Goal: Information Seeking & Learning: Learn about a topic

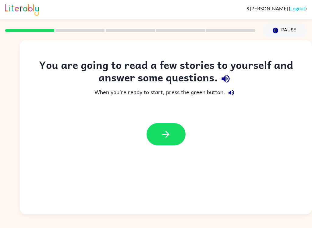
click at [288, 29] on button "Pause Pause" at bounding box center [285, 30] width 44 height 14
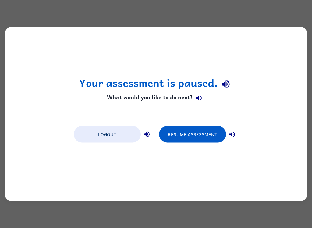
click at [202, 135] on button "Resume Assessment" at bounding box center [192, 134] width 67 height 16
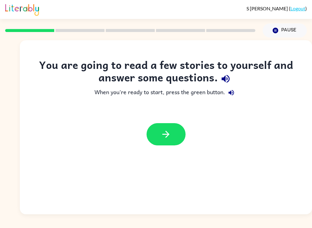
click at [158, 130] on button "button" at bounding box center [166, 134] width 39 height 22
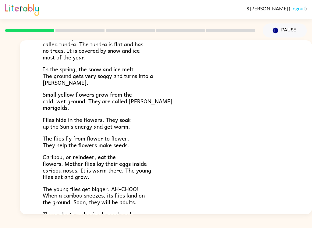
scroll to position [57, 0]
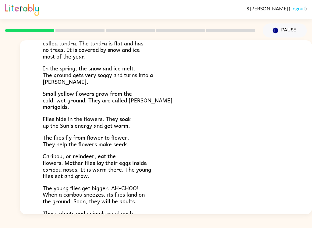
click at [62, 112] on div "Near the top of the world is land called tundra. The tundra is flat and has no …" at bounding box center [166, 121] width 247 height 205
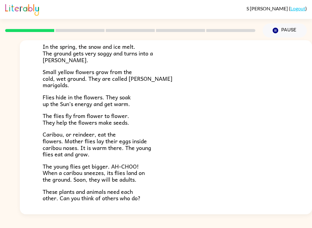
scroll to position [80, 0]
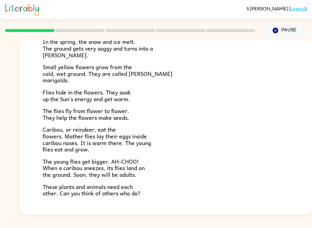
click at [102, 119] on span "The flies fly from flower to flower. They help the flowers make seeds." at bounding box center [86, 114] width 87 height 16
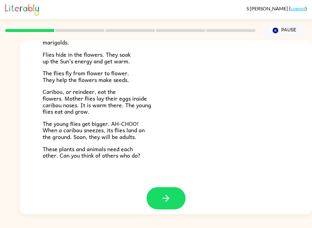
scroll to position [121, 0]
click at [44, 90] on span "Caribou, or reindeer, eat the flowers. Mother flies lay their eggs inside carib…" at bounding box center [97, 101] width 109 height 29
click at [160, 197] on button "button" at bounding box center [166, 198] width 39 height 22
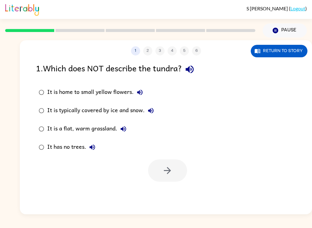
scroll to position [0, 0]
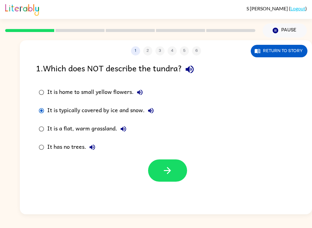
click at [163, 187] on div "1 2 3 4 5 6 Return to story 1 . Which does NOT describe the tundra? It is home …" at bounding box center [166, 127] width 292 height 174
click at [158, 167] on button "button" at bounding box center [167, 170] width 39 height 22
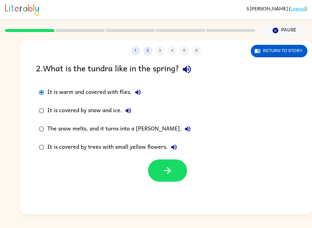
click at [152, 175] on button "button" at bounding box center [167, 170] width 39 height 22
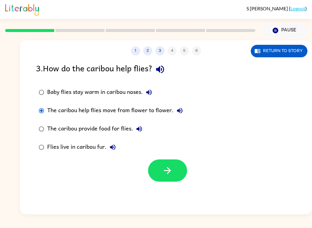
click at [159, 169] on button "button" at bounding box center [167, 170] width 39 height 22
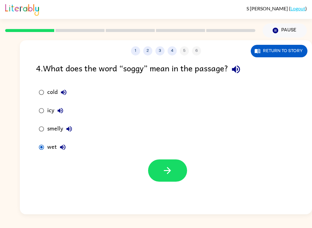
click at [164, 173] on icon "button" at bounding box center [167, 170] width 11 height 11
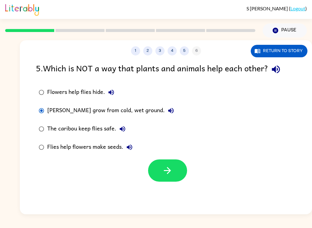
click at [183, 177] on button "button" at bounding box center [167, 170] width 39 height 22
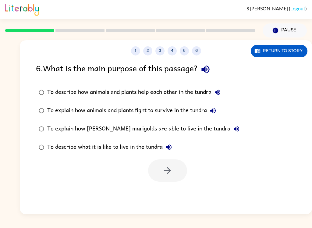
click at [29, 89] on div "6 . What is the main purpose of this passage? To describe how animals and plant…" at bounding box center [166, 122] width 292 height 120
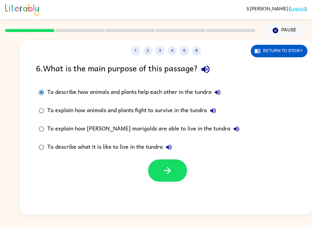
click at [169, 167] on icon "button" at bounding box center [167, 170] width 11 height 11
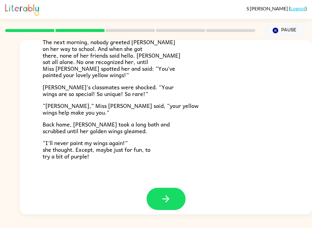
scroll to position [165, 0]
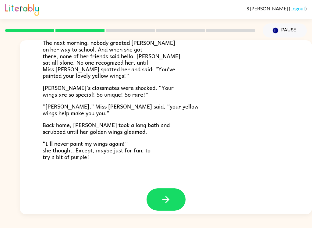
click at [157, 193] on button "button" at bounding box center [166, 199] width 39 height 22
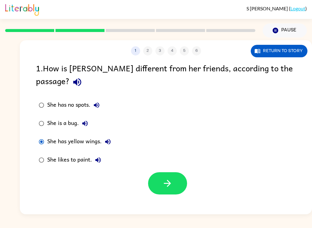
click at [170, 178] on icon "button" at bounding box center [167, 183] width 11 height 11
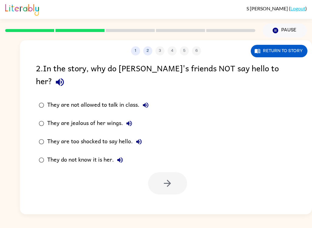
click at [38, 154] on label "They do not know it is her." at bounding box center [94, 160] width 122 height 18
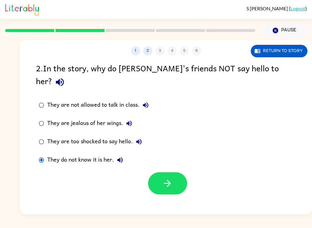
click at [151, 172] on button "button" at bounding box center [167, 183] width 39 height 22
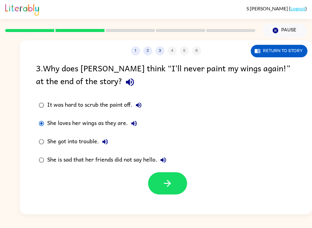
click at [152, 198] on div "1 2 3 4 5 6 Return to story 3 . Why does [PERSON_NAME] think “I’ll never paint …" at bounding box center [166, 127] width 292 height 174
click at [153, 185] on button "button" at bounding box center [167, 183] width 39 height 22
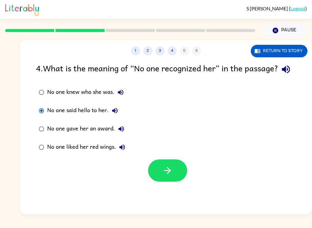
click at [161, 182] on button "button" at bounding box center [167, 170] width 39 height 22
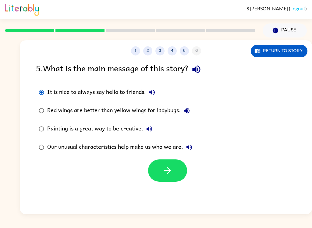
click at [154, 172] on button "button" at bounding box center [167, 170] width 39 height 22
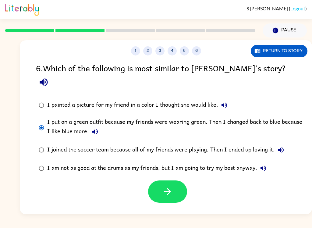
click at [155, 189] on button "button" at bounding box center [167, 191] width 39 height 22
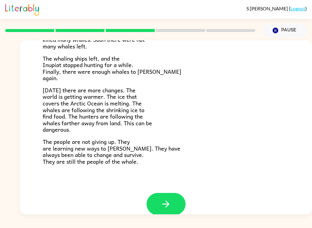
scroll to position [196, 0]
click at [173, 199] on button "button" at bounding box center [166, 204] width 39 height 22
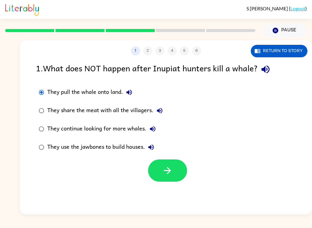
click at [176, 168] on button "button" at bounding box center [167, 170] width 39 height 22
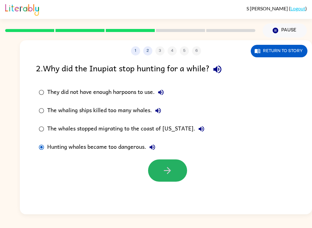
click at [163, 166] on icon "button" at bounding box center [167, 170] width 11 height 11
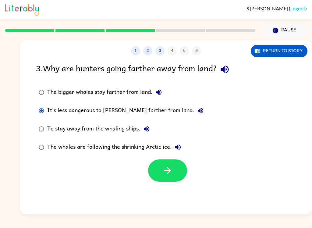
click at [168, 166] on icon "button" at bounding box center [167, 170] width 11 height 11
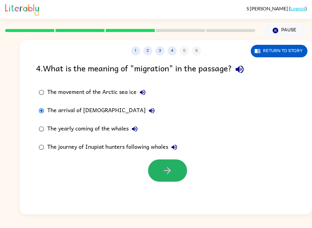
click at [155, 175] on button "button" at bounding box center [167, 170] width 39 height 22
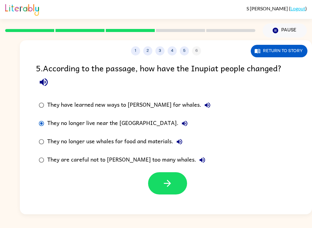
click at [153, 183] on button "button" at bounding box center [167, 183] width 39 height 22
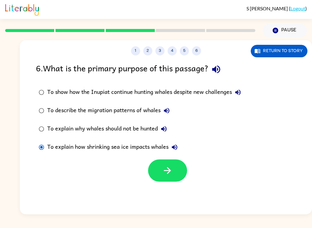
click at [159, 170] on button "button" at bounding box center [167, 170] width 39 height 22
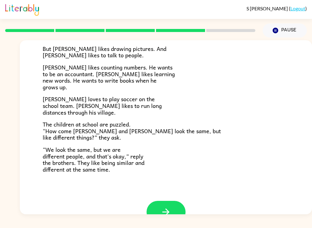
scroll to position [114, 0]
click at [311, 101] on div "[PERSON_NAME] and [PERSON_NAME] and [PERSON_NAME] are twin brothers. "They look…" at bounding box center [166, 64] width 292 height 275
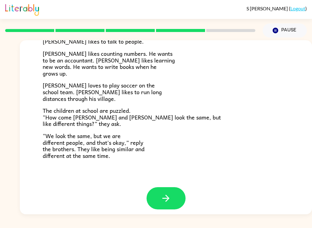
scroll to position [127, 0]
click at [168, 195] on icon "button" at bounding box center [165, 198] width 7 height 7
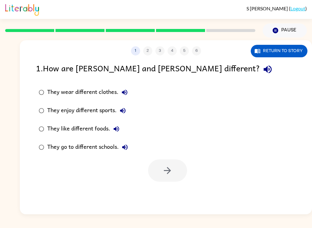
scroll to position [0, 0]
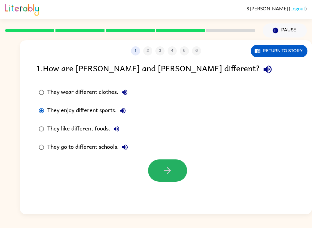
click at [178, 166] on button "button" at bounding box center [167, 170] width 39 height 22
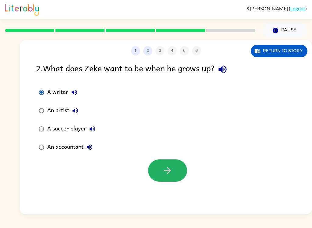
click at [173, 170] on icon "button" at bounding box center [167, 170] width 11 height 11
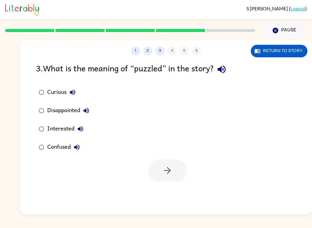
click at [48, 125] on div "Interested" at bounding box center [66, 129] width 39 height 12
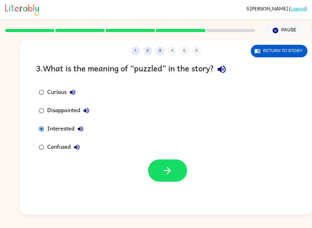
click at [169, 168] on icon "button" at bounding box center [167, 170] width 7 height 7
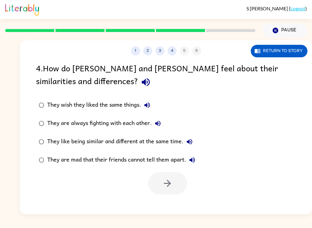
click at [47, 139] on label "They like being similar and different at the same time." at bounding box center [117, 142] width 169 height 18
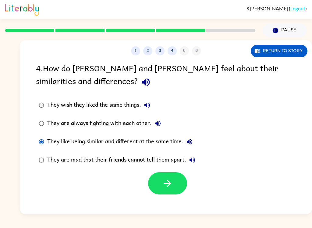
click at [170, 182] on icon "button" at bounding box center [167, 183] width 11 height 11
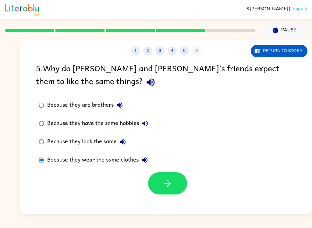
click at [180, 180] on button "button" at bounding box center [167, 183] width 39 height 22
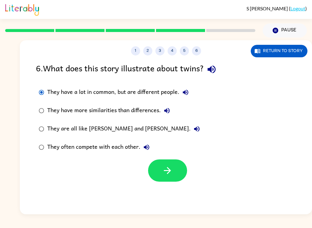
click at [173, 178] on button "button" at bounding box center [167, 170] width 39 height 22
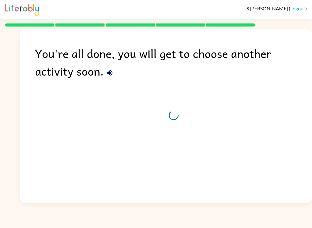
click at [174, 119] on icon at bounding box center [173, 115] width 13 height 13
